Goal: Information Seeking & Learning: Learn about a topic

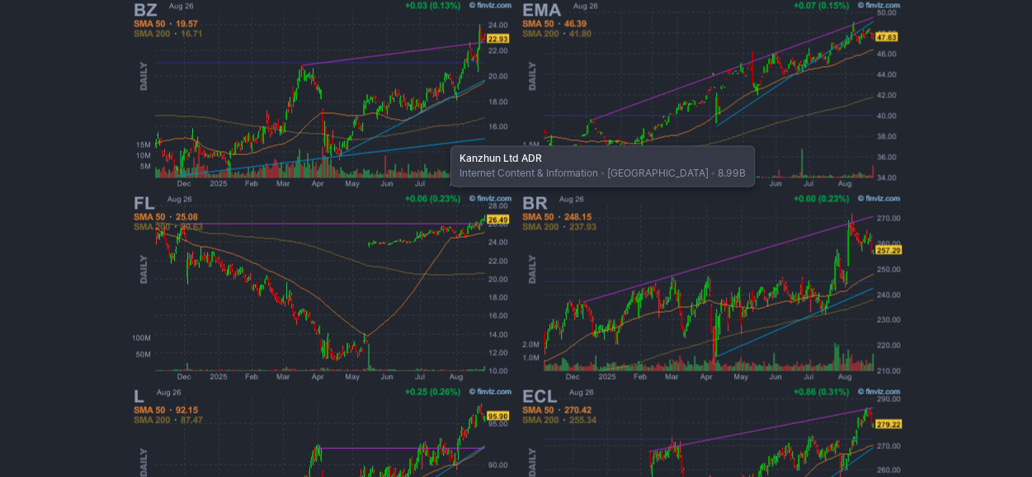
scroll to position [1480, 0]
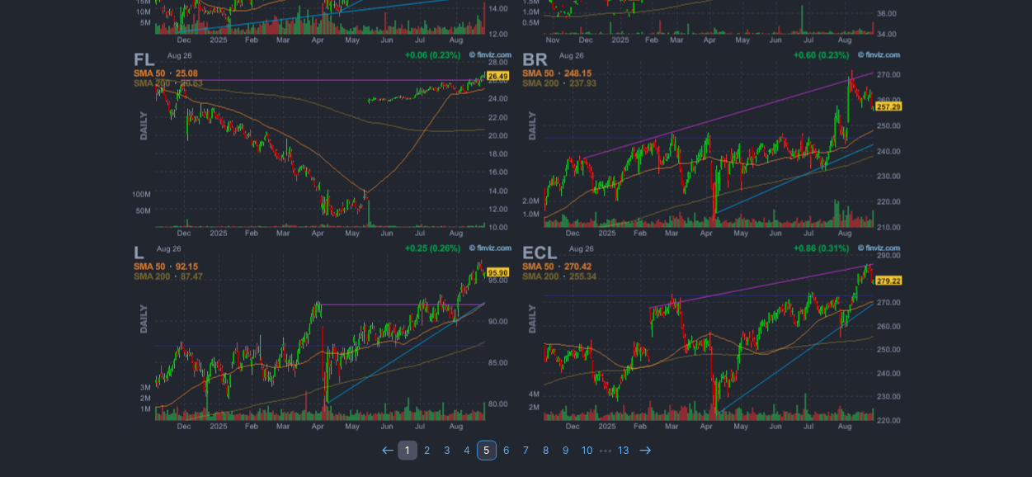
click at [408, 445] on link "1" at bounding box center [408, 450] width 20 height 20
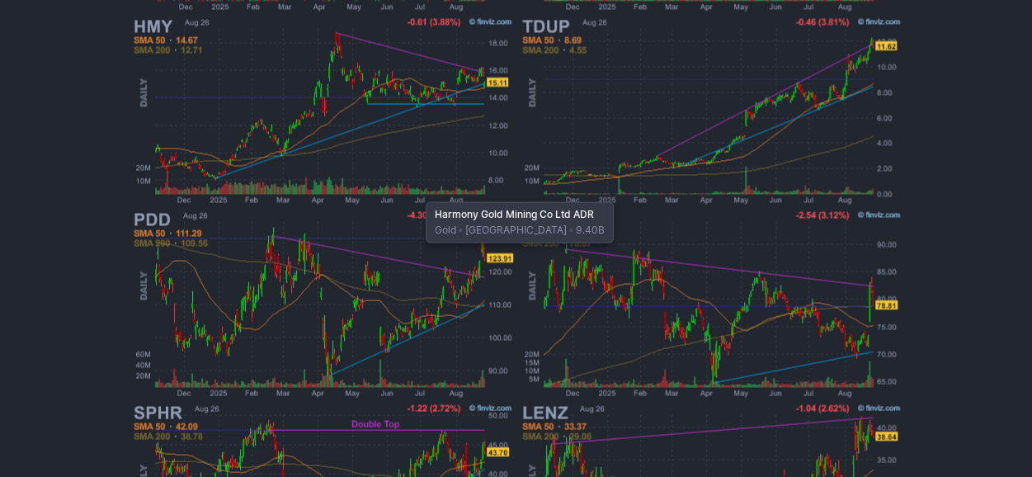
scroll to position [1480, 0]
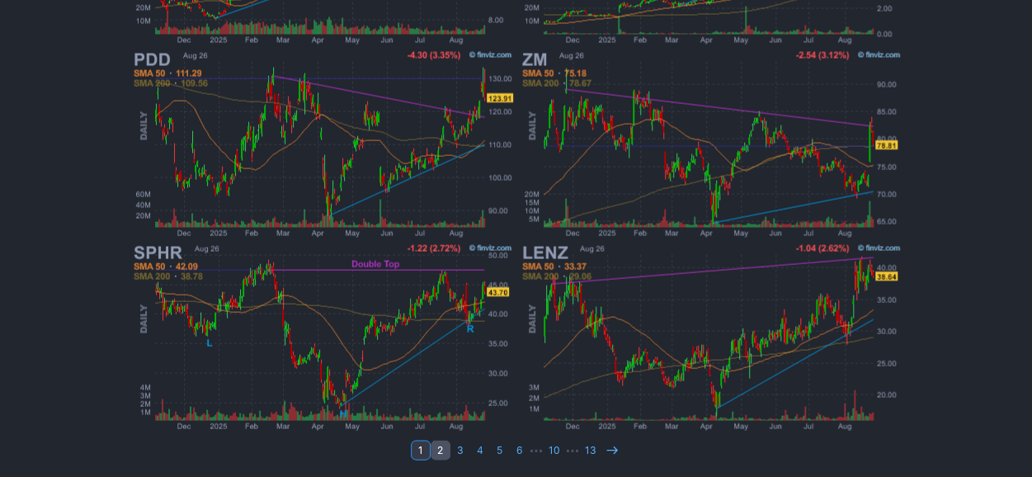
click at [445, 443] on link "2" at bounding box center [441, 450] width 20 height 20
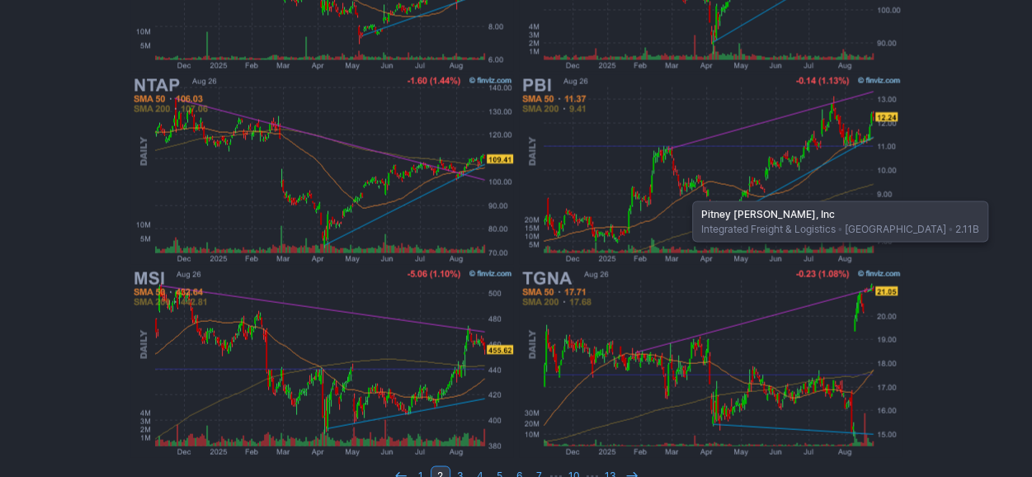
scroll to position [1480, 0]
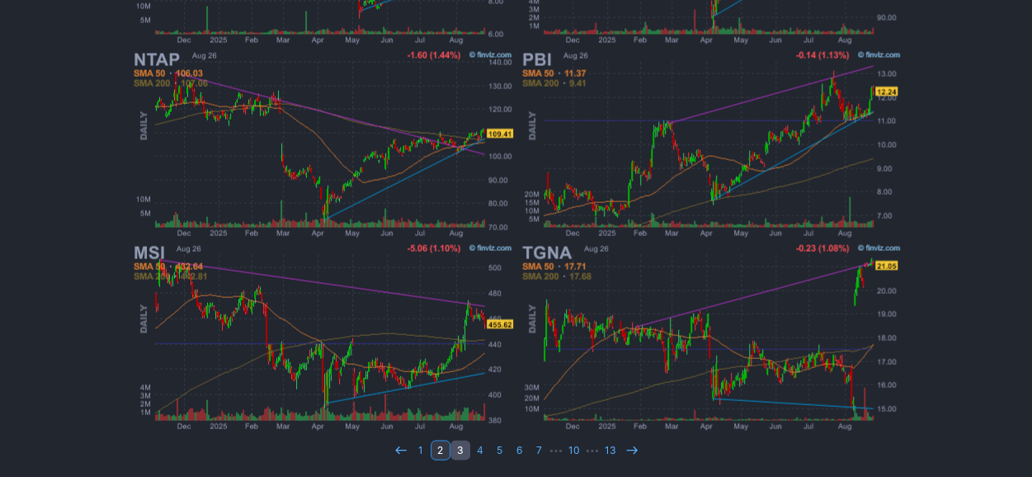
click at [456, 453] on link "3" at bounding box center [460, 450] width 20 height 20
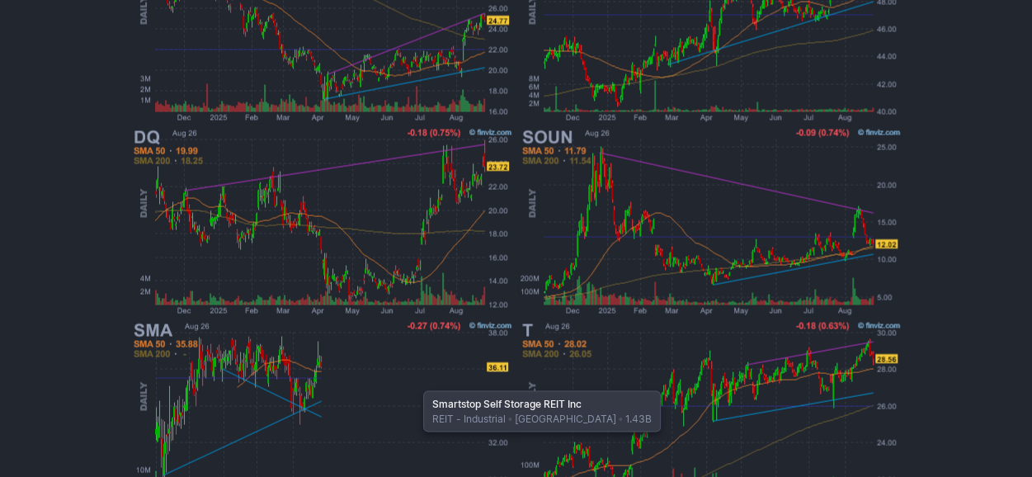
scroll to position [1480, 0]
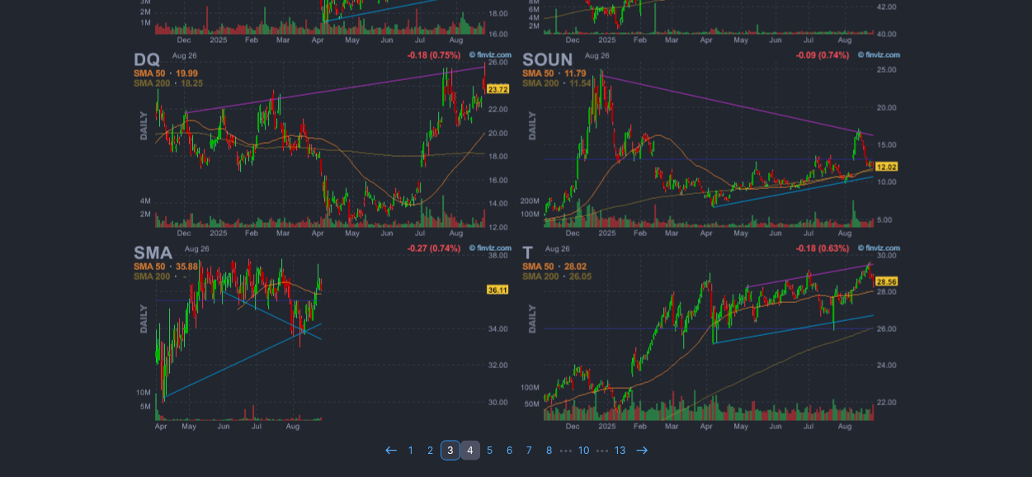
click at [468, 445] on link "4" at bounding box center [470, 450] width 20 height 20
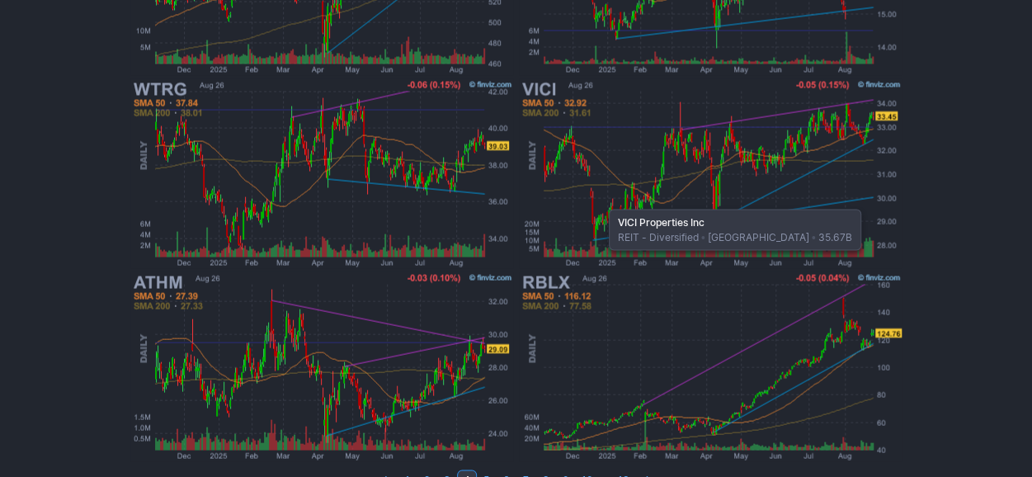
scroll to position [1480, 0]
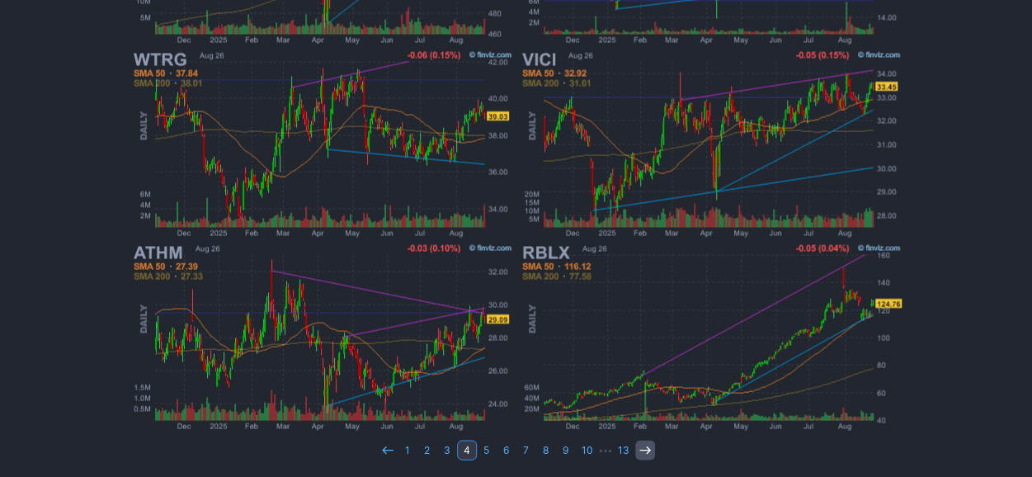
click at [647, 449] on use at bounding box center [644, 448] width 11 height 7
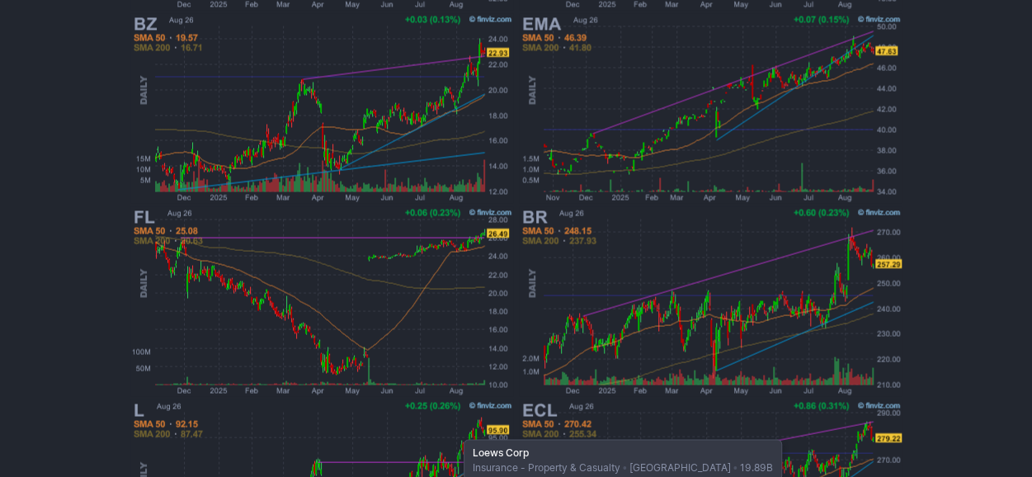
scroll to position [1402, 0]
